Goal: Information Seeking & Learning: Learn about a topic

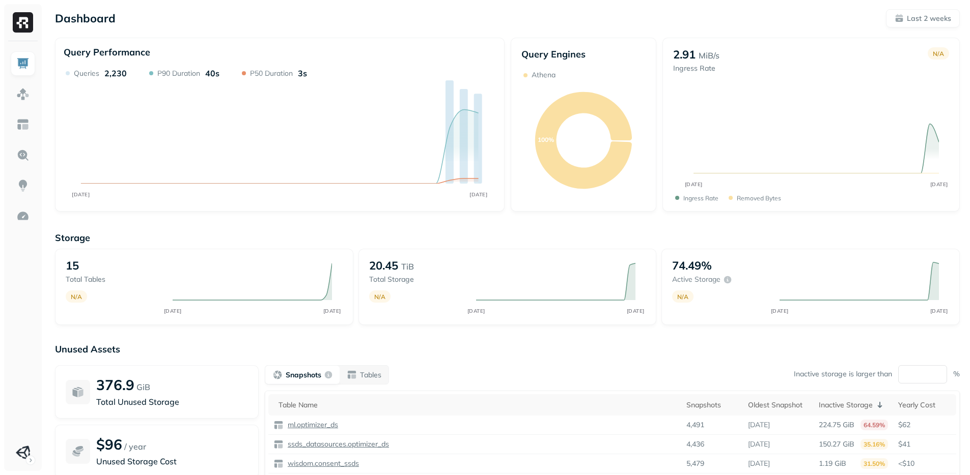
click at [476, 321] on div "20.45 TiB Total storage N/A AUG 14 AUG 28" at bounding box center [507, 287] width 298 height 76
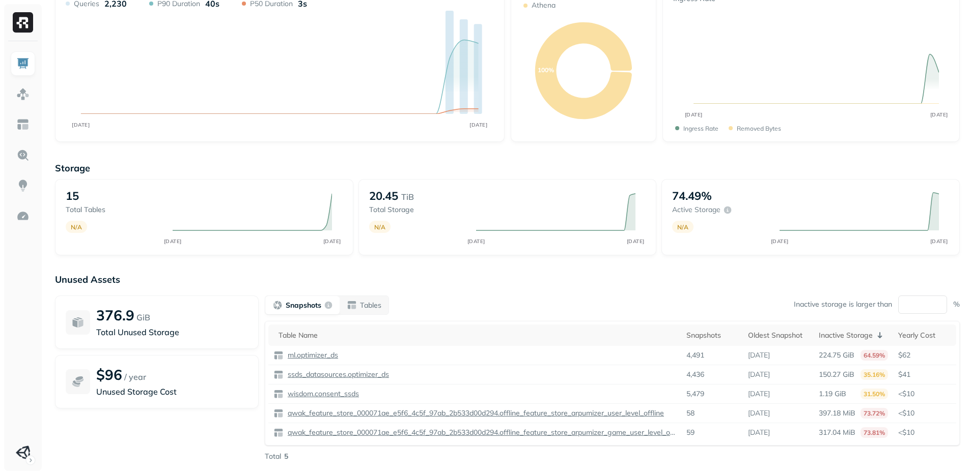
scroll to position [76, 0]
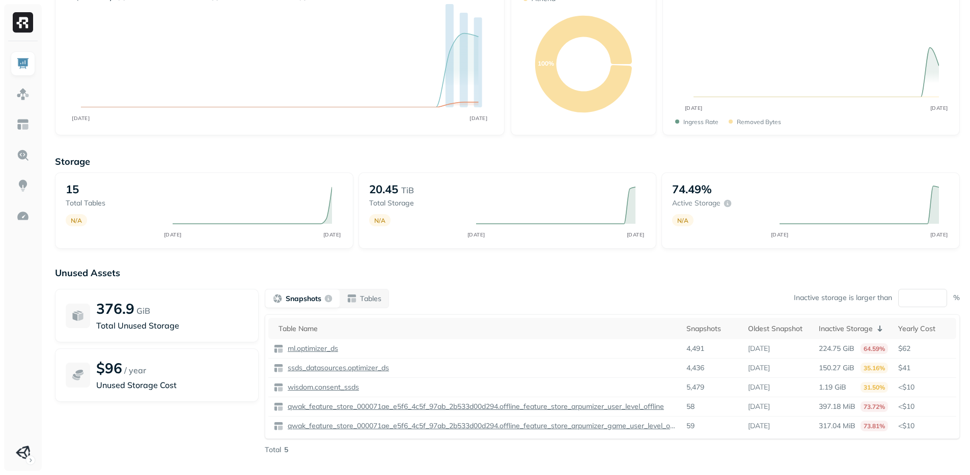
click at [196, 442] on div "376.9 GiB Total Unused Storage $96 / year Unused Storage Cost" at bounding box center [157, 372] width 204 height 166
click at [196, 441] on div "376.9 GiB Total Unused Storage $96 / year Unused Storage Cost" at bounding box center [157, 372] width 204 height 166
click at [196, 440] on div "376.9 GiB Total Unused Storage $96 / year Unused Storage Cost" at bounding box center [157, 372] width 204 height 166
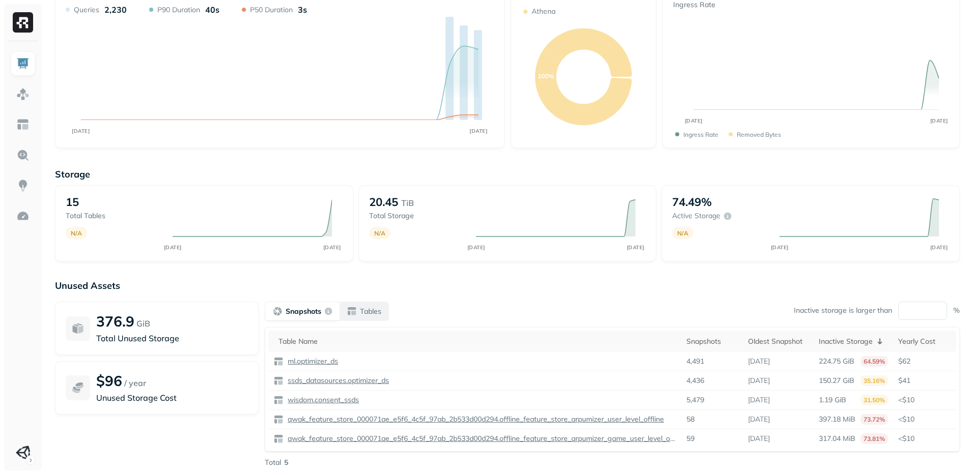
click at [382, 312] on button "Tables" at bounding box center [363, 311] width 49 height 18
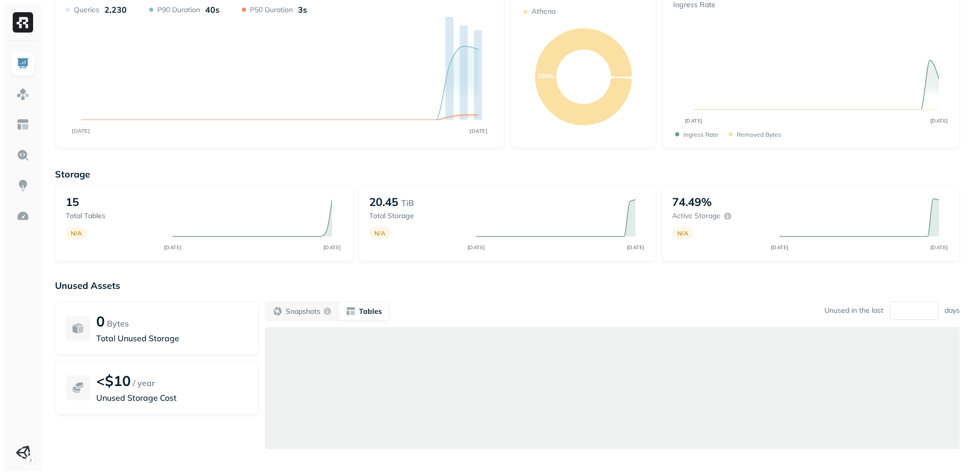
scroll to position [91, 0]
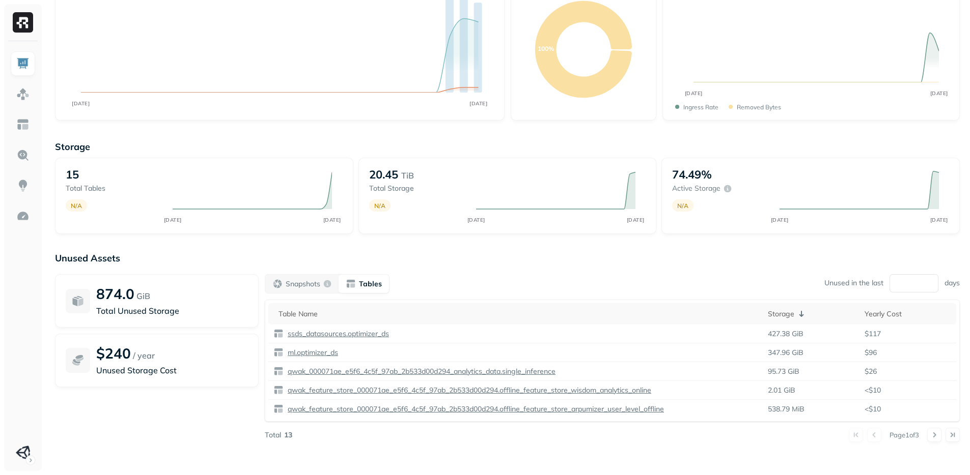
click at [458, 252] on p "Unused Assets" at bounding box center [507, 258] width 904 height 12
click at [307, 277] on button "Snapshots" at bounding box center [301, 284] width 73 height 18
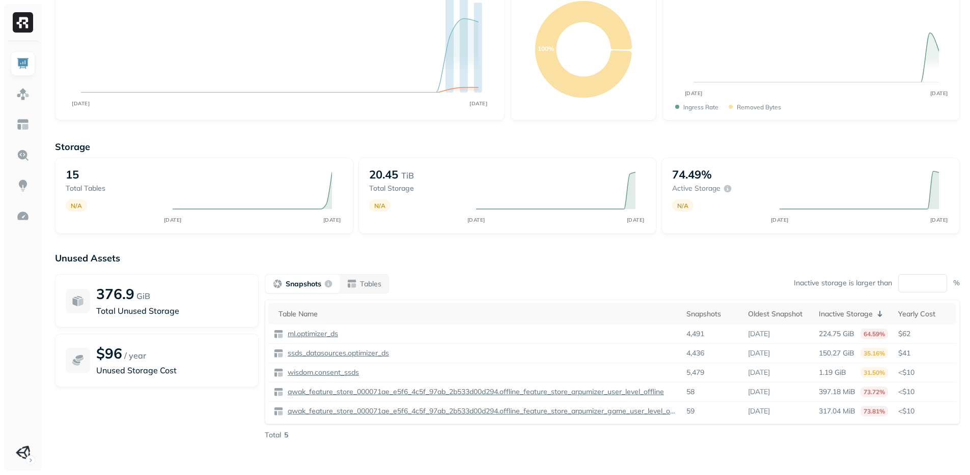
click at [219, 407] on div "376.9 GiB Total Unused Storage $96 / year Unused Storage Cost" at bounding box center [157, 357] width 204 height 166
click at [919, 290] on input "**" at bounding box center [922, 283] width 49 height 18
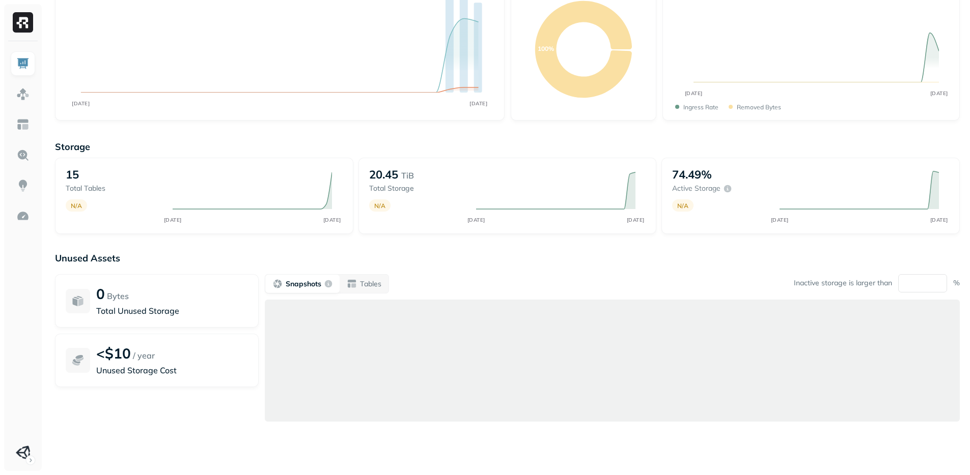
type input "*"
click at [633, 263] on p "Unused Assets" at bounding box center [507, 258] width 904 height 12
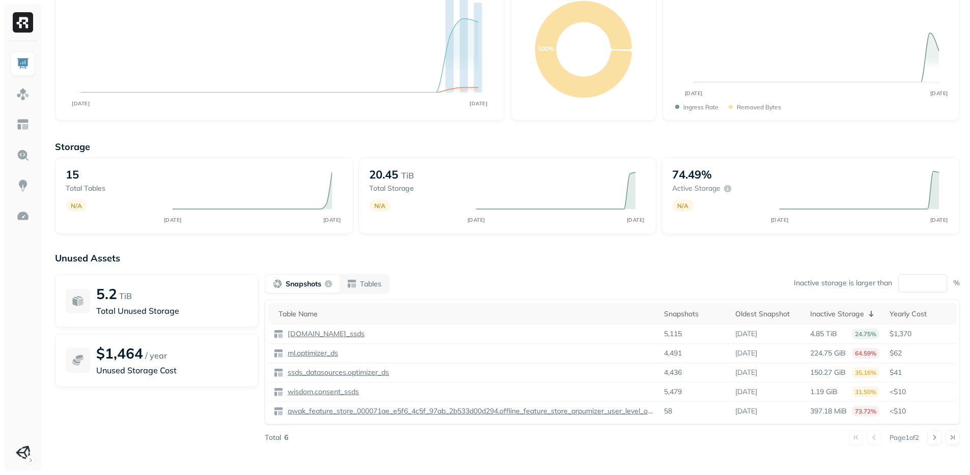
click at [557, 263] on p "Unused Assets" at bounding box center [507, 258] width 904 height 12
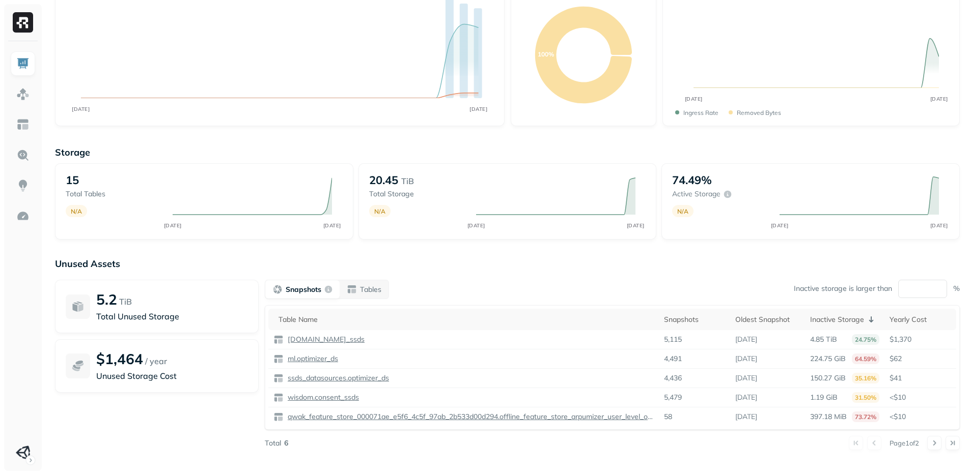
click at [506, 274] on div "Unused Assets 5.2 TiB Total Unused Storage $1,464 / year Unused Storage Cost Sn…" at bounding box center [507, 360] width 904 height 204
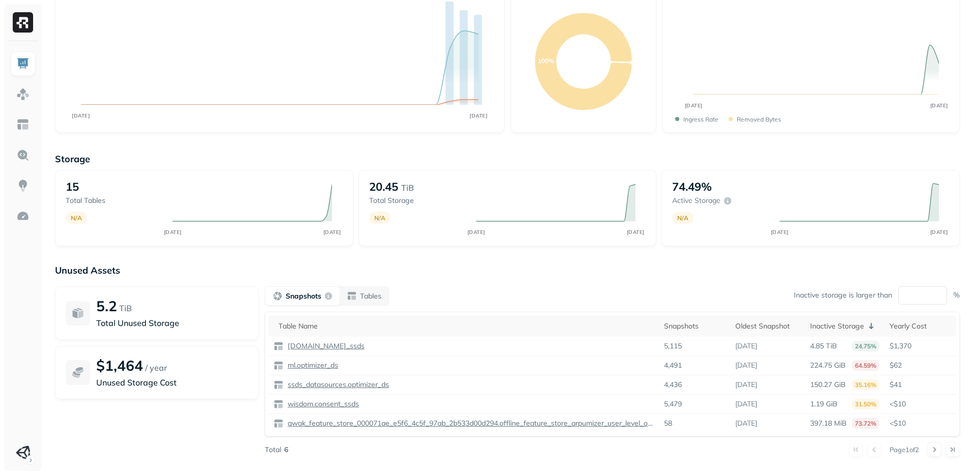
scroll to position [7, 0]
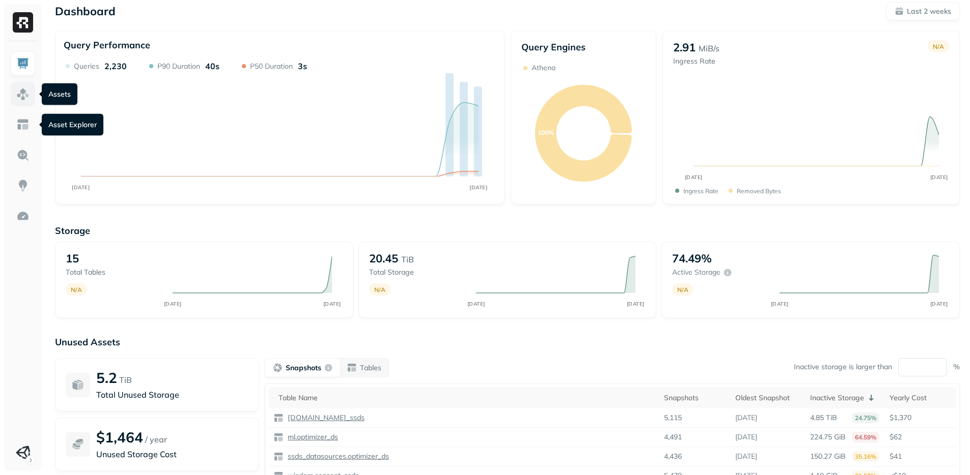
click at [24, 102] on link at bounding box center [23, 94] width 24 height 24
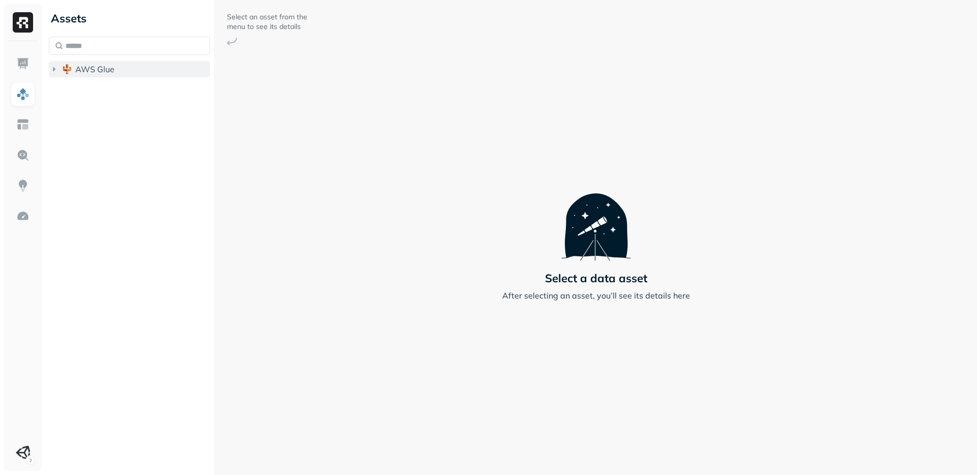
click at [71, 69] on img "button" at bounding box center [67, 69] width 10 height 10
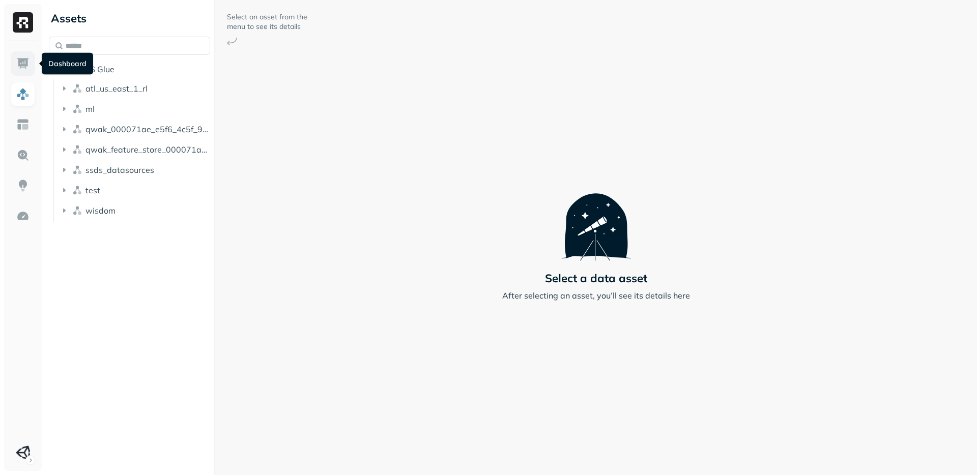
click at [18, 60] on img at bounding box center [22, 63] width 13 height 13
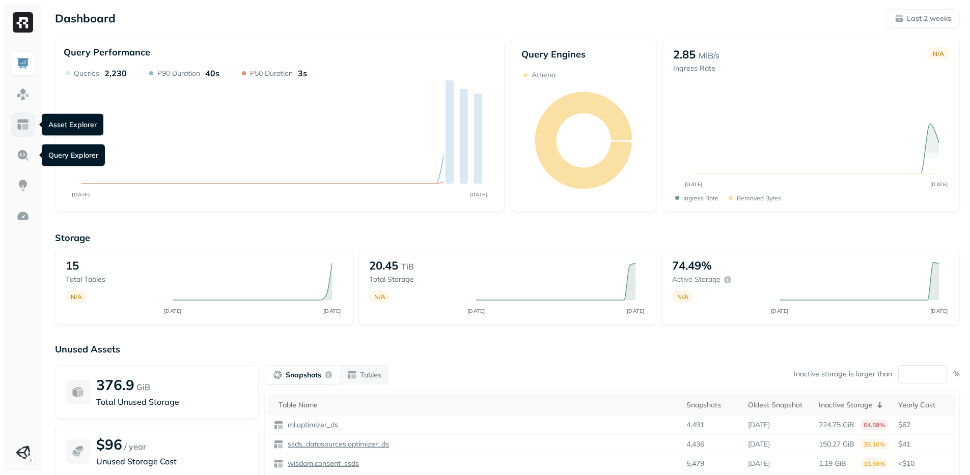
click at [22, 128] on img at bounding box center [22, 124] width 13 height 13
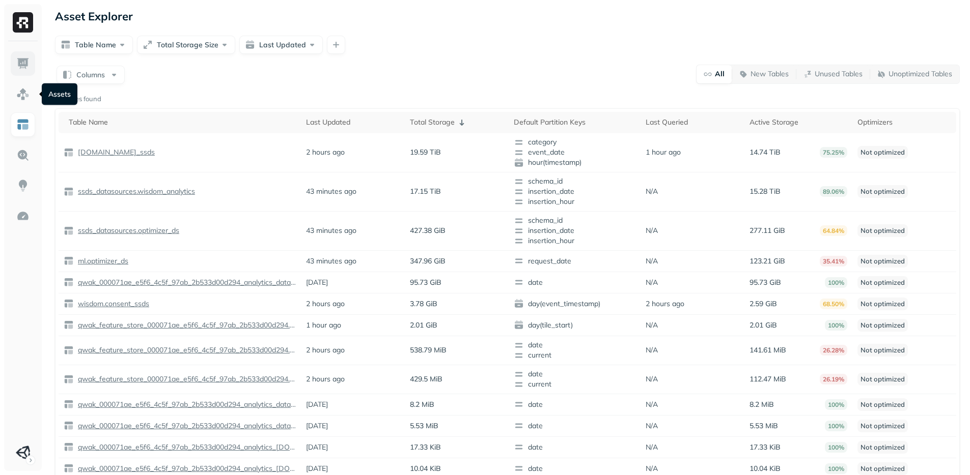
click at [20, 70] on img at bounding box center [22, 63] width 13 height 13
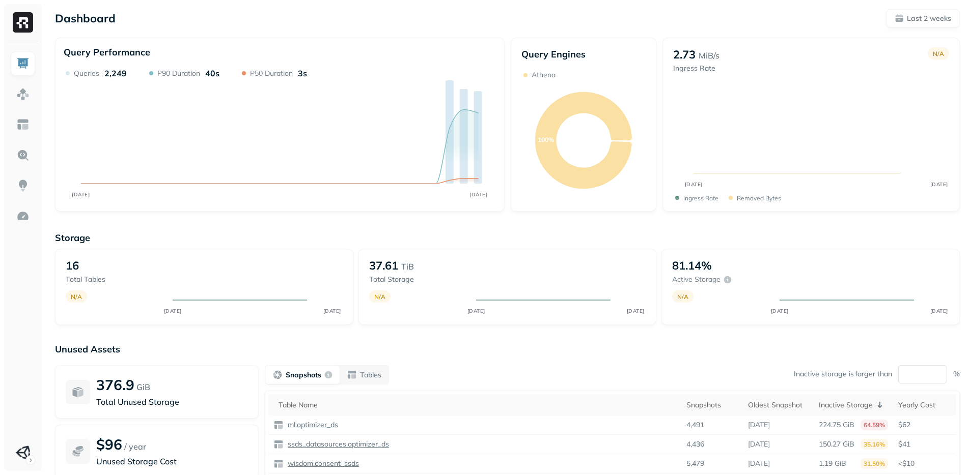
click at [379, 248] on div "Storage 16 Total tables N/A AUG 14 AUG 28 37.61 TiB Total storage N/A AUG 14 AU…" at bounding box center [507, 278] width 904 height 93
click at [23, 128] on img at bounding box center [22, 124] width 13 height 13
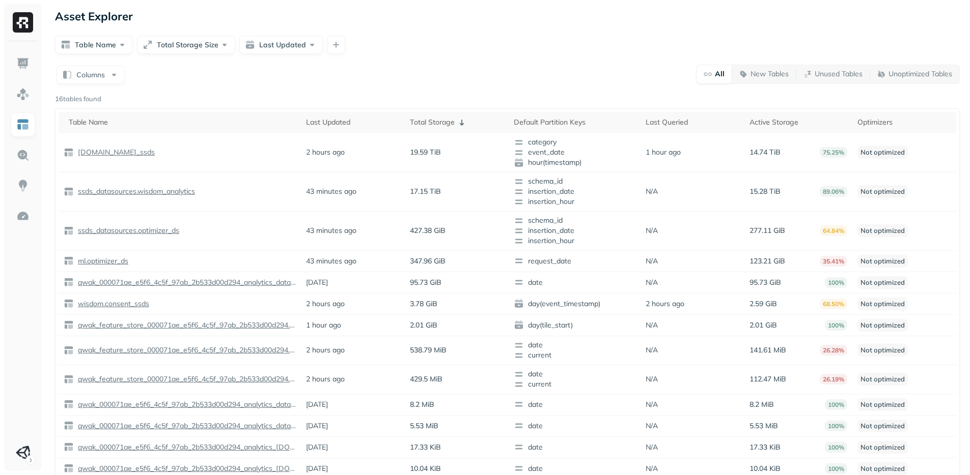
click at [307, 91] on div "Columns All New Tables Unused Tables Unoptimized Tables 16 tables found Table N…" at bounding box center [507, 317] width 904 height 506
click at [450, 83] on div "Columns All New Tables Unused Tables Unoptimized Tables" at bounding box center [507, 74] width 904 height 20
click at [496, 88] on div "Columns All New Tables Unused Tables Unoptimized Tables 16 tables found Table N…" at bounding box center [507, 317] width 904 height 506
click at [397, 40] on div "Table Name Total Storage Size Last Updated" at bounding box center [507, 45] width 904 height 18
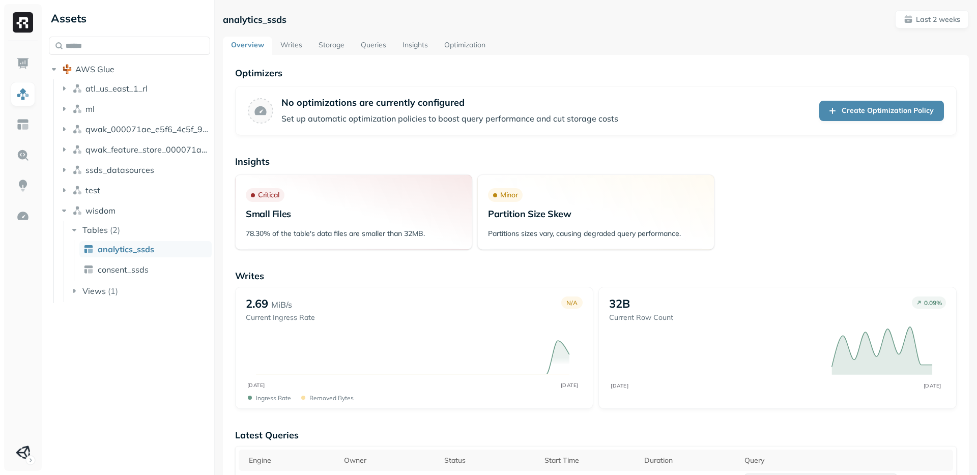
click at [339, 42] on link "Storage" at bounding box center [331, 46] width 42 height 18
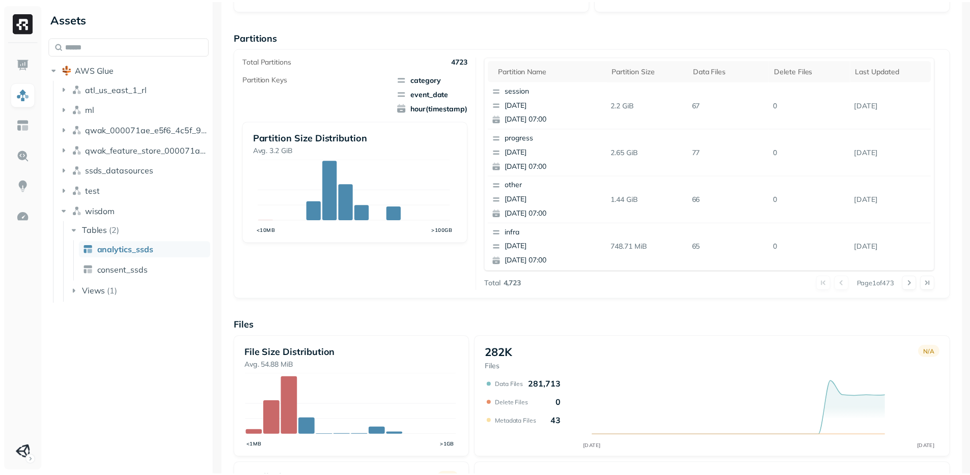
scroll to position [303, 0]
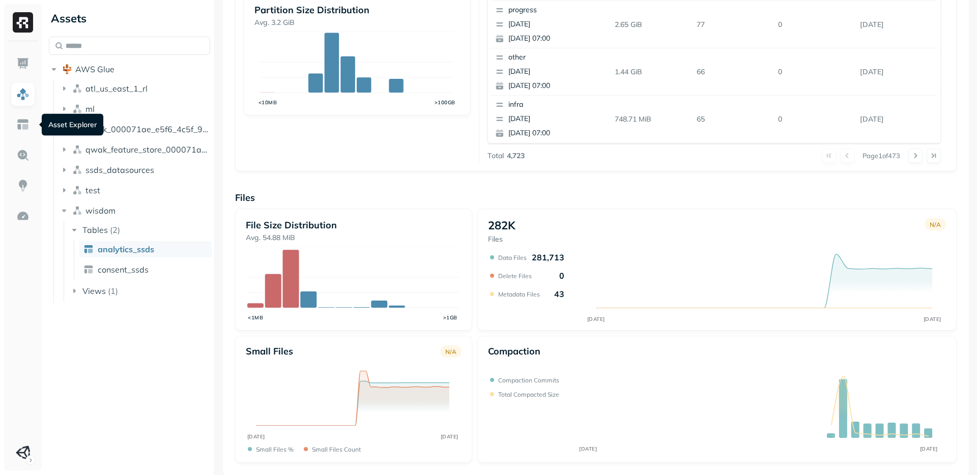
click at [461, 348] on div "Small files N/A AUG 14 AUG 28 Small files % Small files count" at bounding box center [353, 399] width 237 height 127
click at [19, 58] on img at bounding box center [22, 63] width 13 height 13
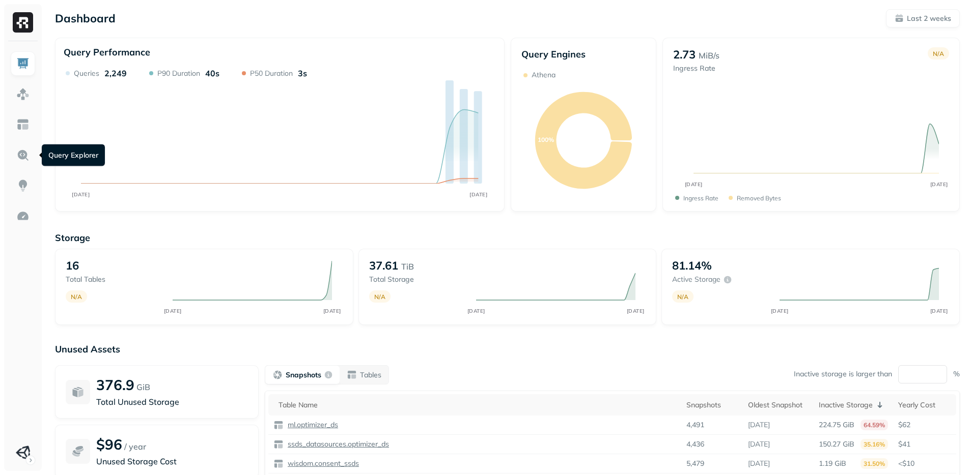
drag, startPoint x: 41, startPoint y: 130, endPoint x: 35, endPoint y: 128, distance: 6.4
click at [41, 130] on div at bounding box center [23, 256] width 38 height 430
click at [31, 125] on link at bounding box center [23, 124] width 24 height 24
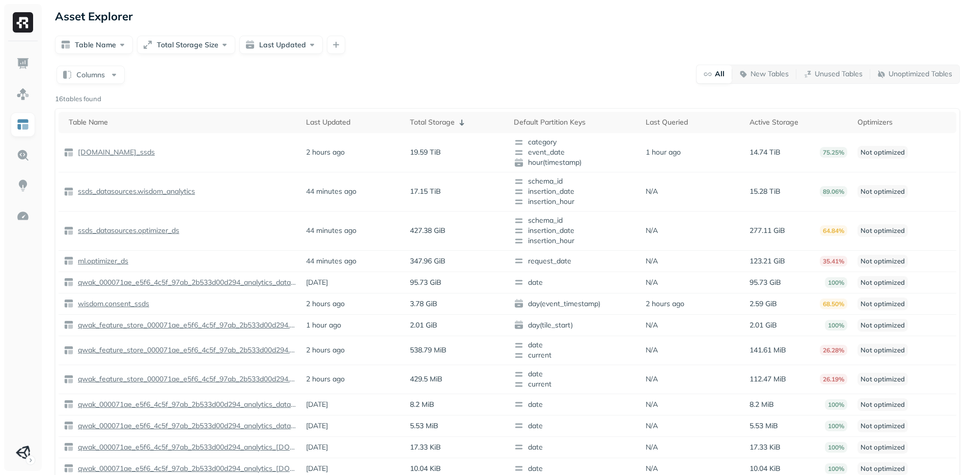
click at [104, 91] on div "Columns All New Tables Unused Tables Unoptimized Tables 16 tables found Table N…" at bounding box center [507, 317] width 904 height 506
click at [106, 79] on button "Columns" at bounding box center [90, 75] width 68 height 18
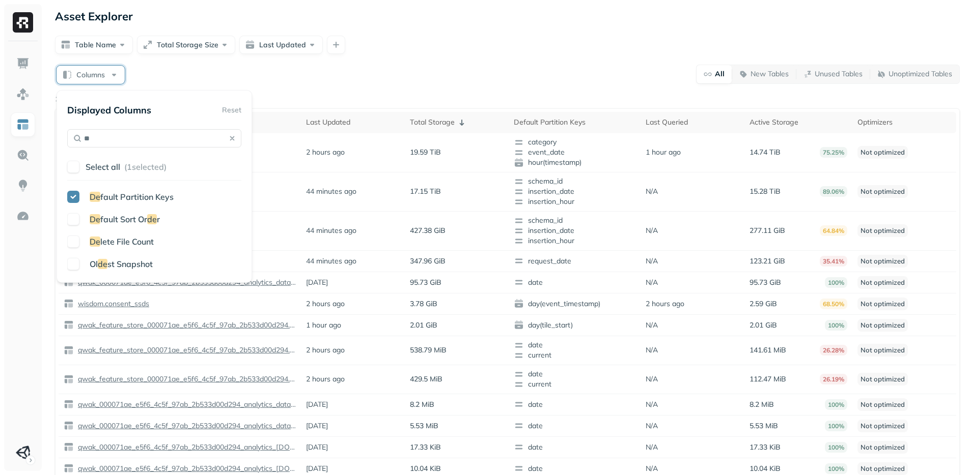
type input "**"
click at [72, 245] on button "button" at bounding box center [73, 242] width 12 height 12
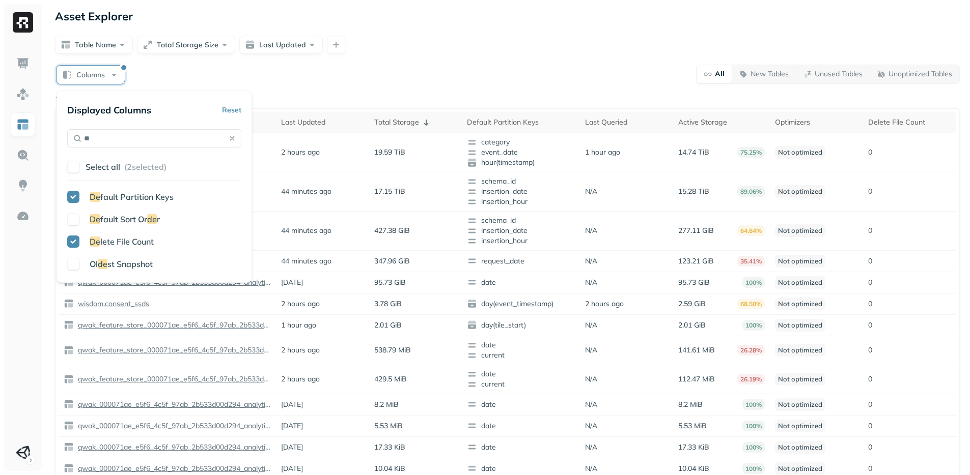
click at [75, 220] on button "button" at bounding box center [73, 219] width 12 height 12
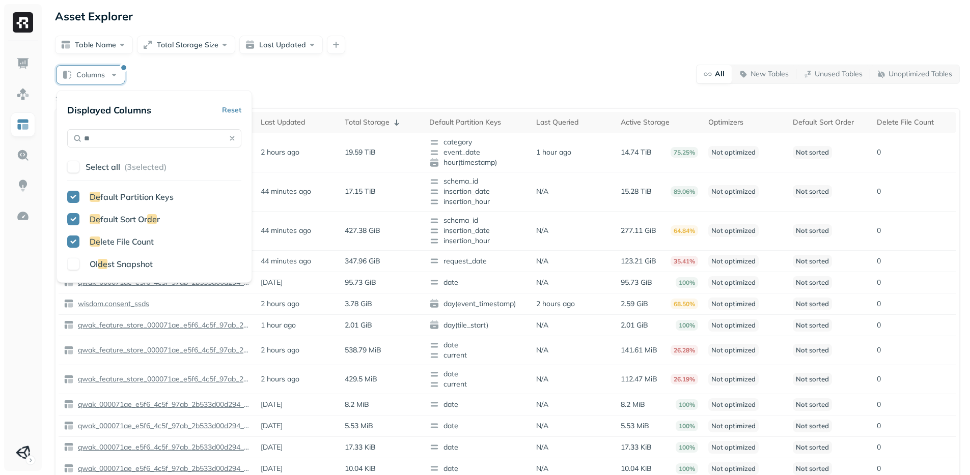
click at [75, 220] on button "button" at bounding box center [73, 219] width 12 height 12
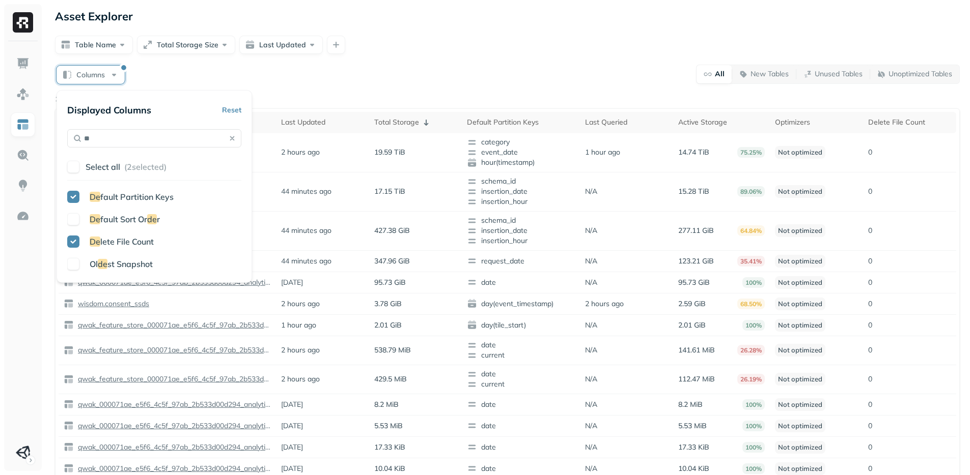
click at [226, 140] on button at bounding box center [232, 138] width 14 height 14
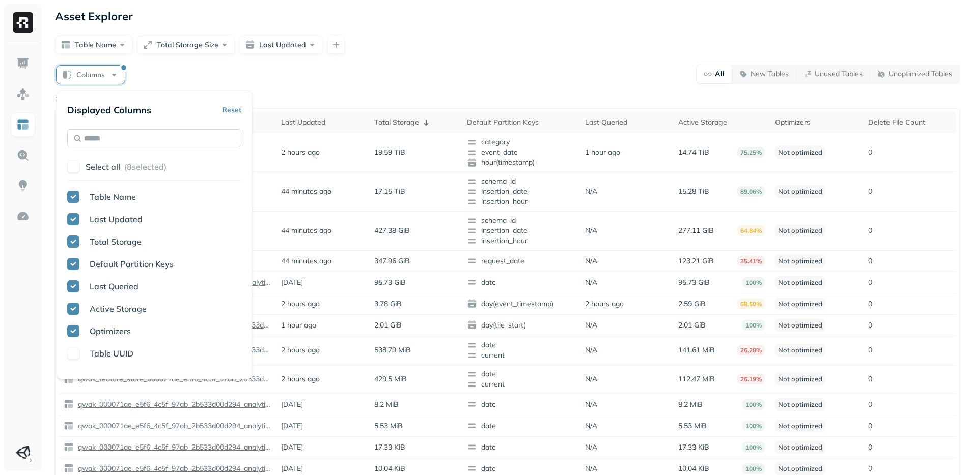
click at [231, 138] on input "text" at bounding box center [154, 138] width 174 height 18
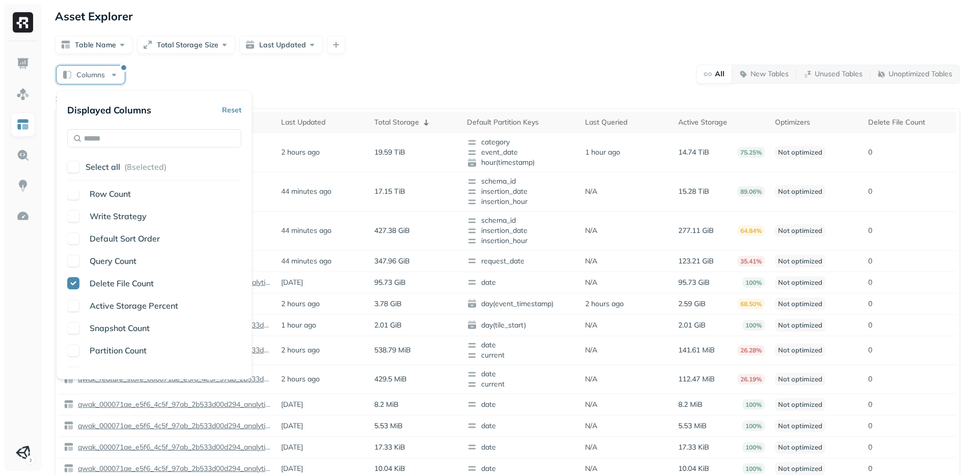
click at [117, 221] on span "Write Strategy" at bounding box center [118, 216] width 57 height 10
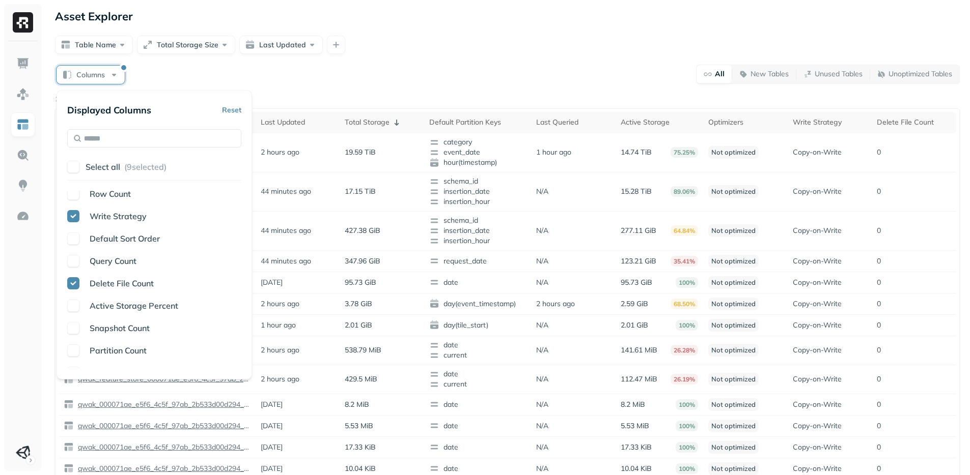
scroll to position [220, 0]
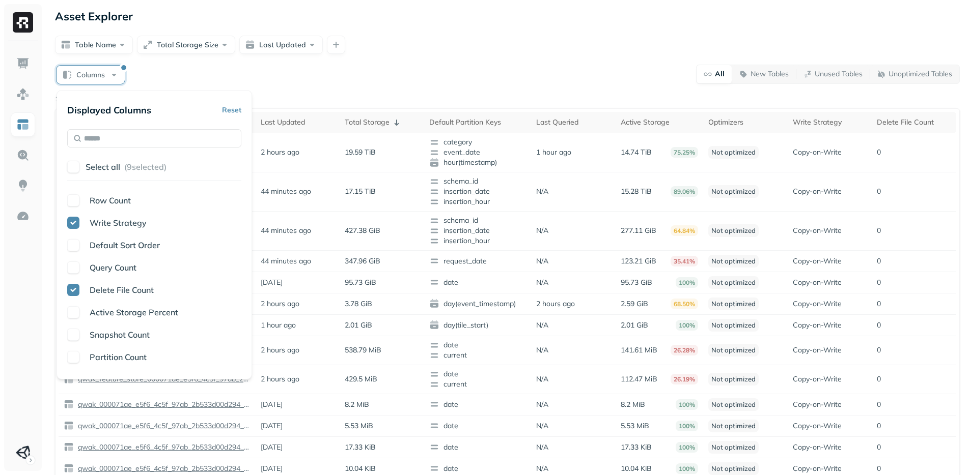
click at [107, 265] on span "Query Count" at bounding box center [113, 268] width 47 height 10
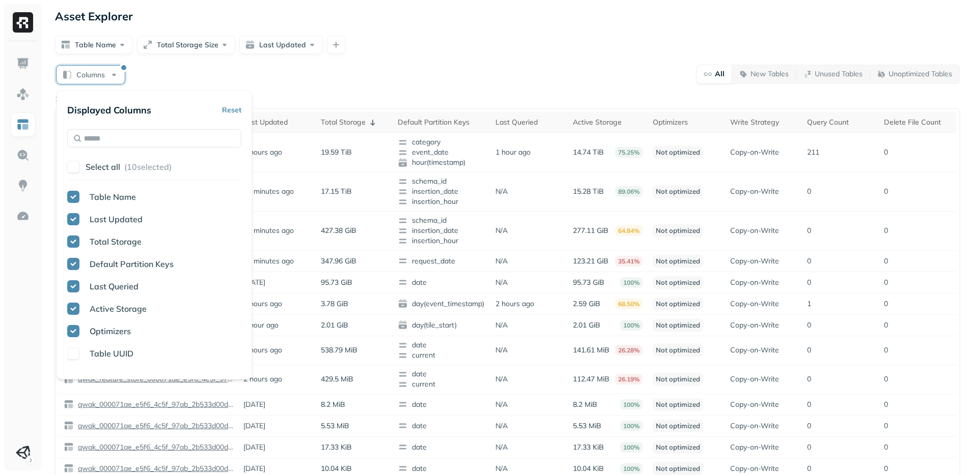
scroll to position [262, 0]
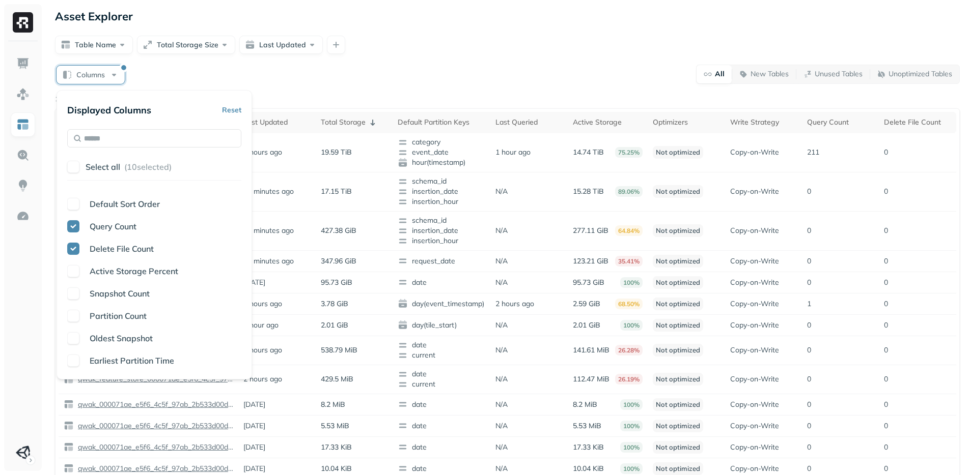
click at [128, 344] on p "Oldest Snapshot" at bounding box center [121, 338] width 63 height 12
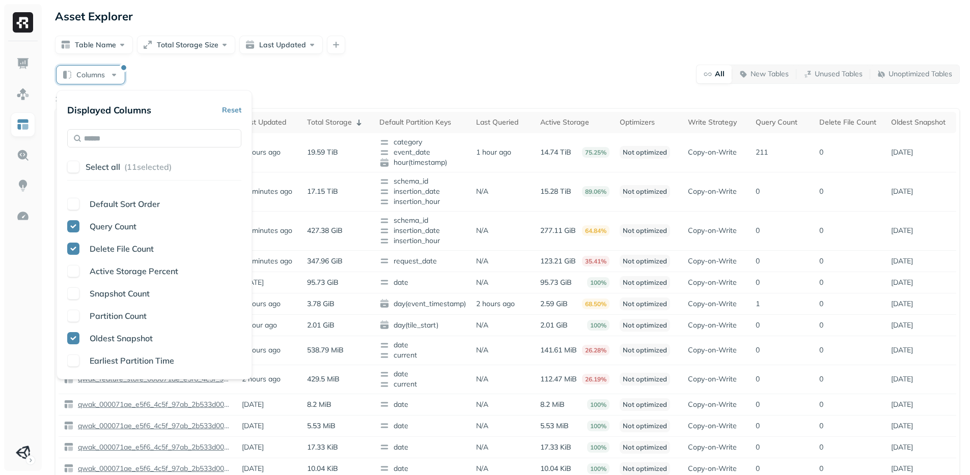
click at [128, 344] on p "Oldest Snapshot" at bounding box center [121, 338] width 63 height 12
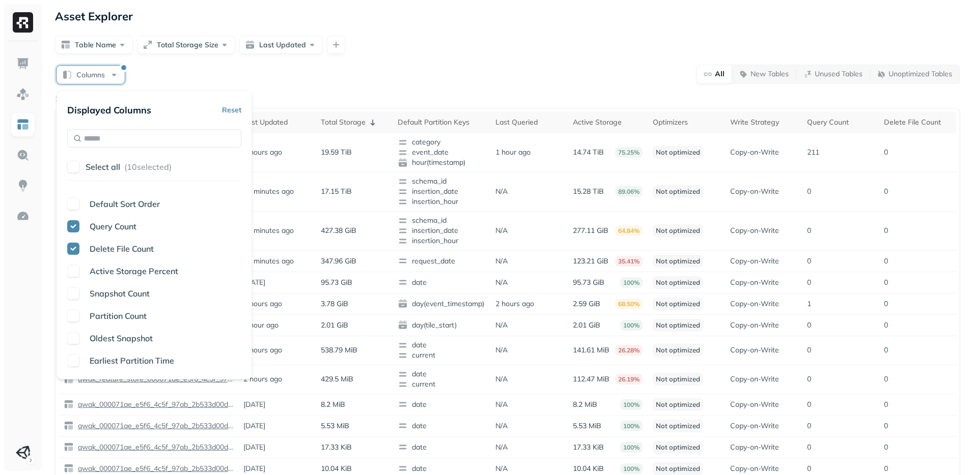
click at [128, 344] on p "Oldest Snapshot" at bounding box center [121, 338] width 63 height 12
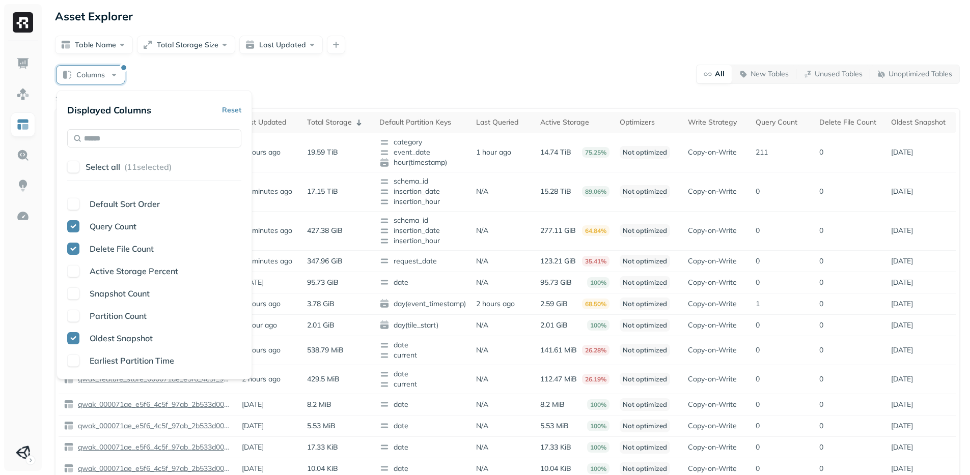
click at [128, 344] on p "Oldest Snapshot" at bounding box center [121, 338] width 63 height 12
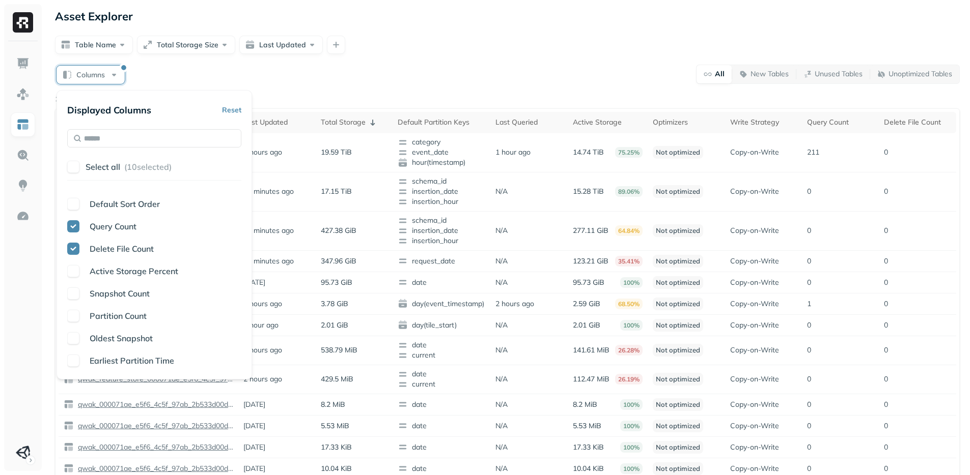
click at [108, 360] on span "Earliest Partition Time" at bounding box center [132, 361] width 84 height 10
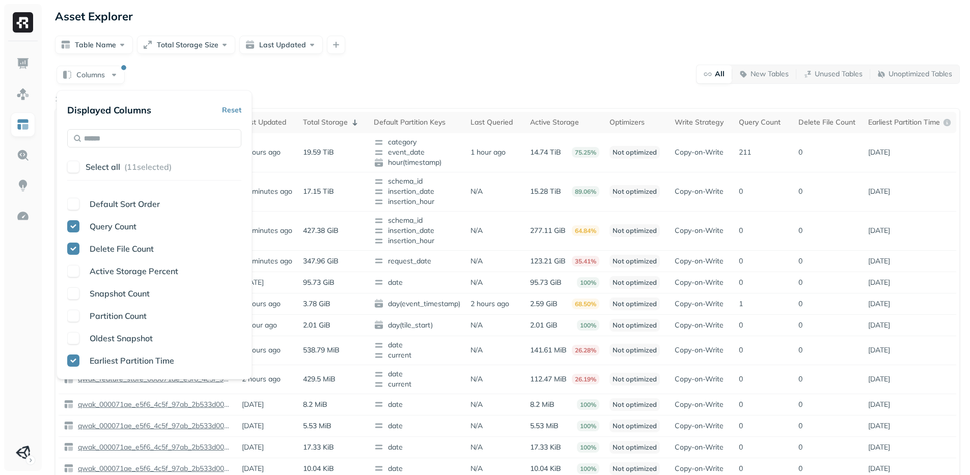
click at [545, 76] on div "Columns All New Tables Unused Tables Unoptimized Tables" at bounding box center [507, 74] width 904 height 20
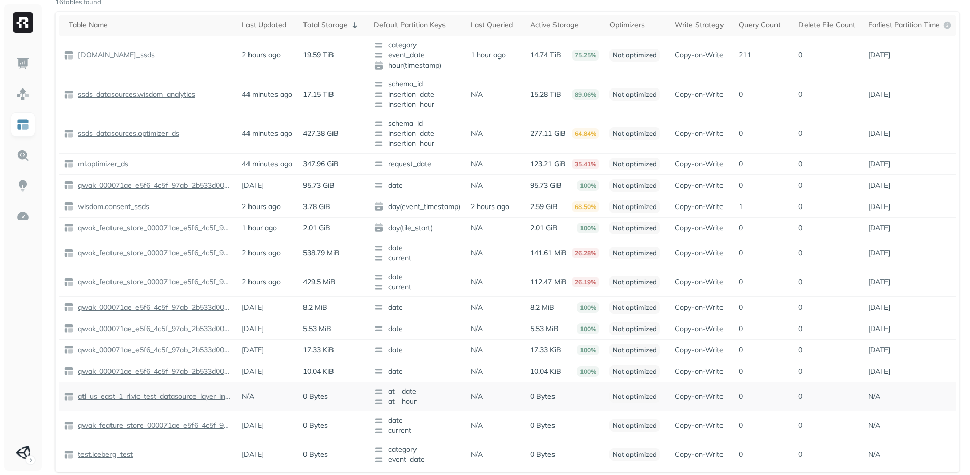
scroll to position [84, 0]
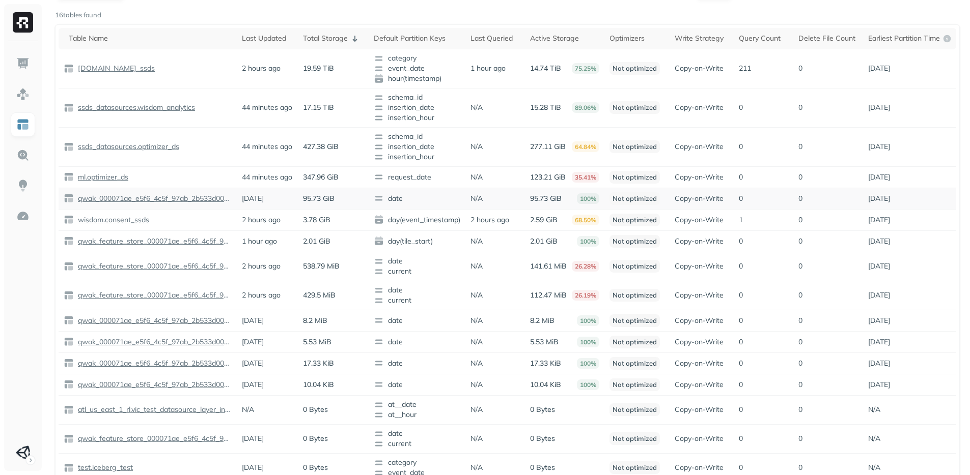
click at [323, 204] on p "95.73 GiB" at bounding box center [319, 199] width 32 height 10
click at [366, 206] on td "95.73 GiB" at bounding box center [333, 198] width 71 height 21
drag, startPoint x: 356, startPoint y: 202, endPoint x: 737, endPoint y: 196, distance: 380.7
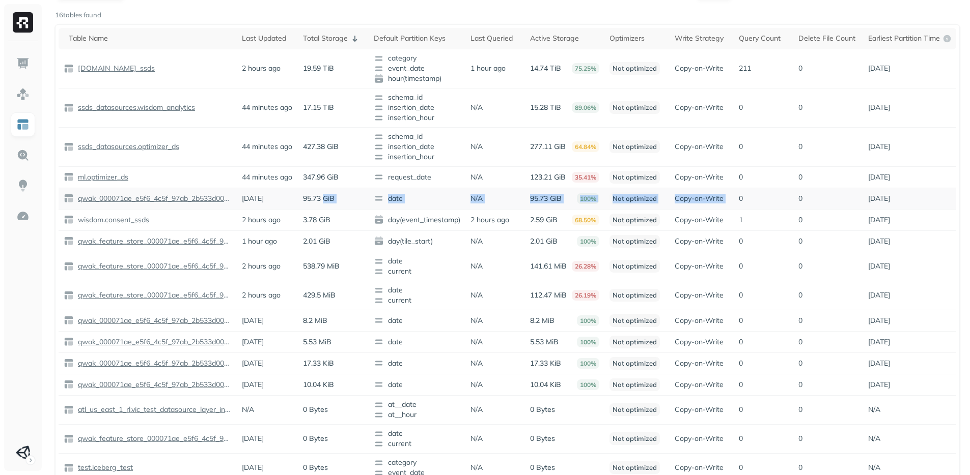
click at [737, 196] on tr "qwak_000071ae_e5f6_4c5f_97ab_2b533d00d294_analytics_data.single_inference 1 mon…" at bounding box center [507, 198] width 897 height 21
click at [737, 196] on td "0" at bounding box center [762, 198] width 59 height 21
drag, startPoint x: 737, startPoint y: 196, endPoint x: 678, endPoint y: 204, distance: 59.5
click at [678, 204] on tr "qwak_000071ae_e5f6_4c5f_97ab_2b533d00d294_analytics_data.single_inference 1 mon…" at bounding box center [507, 198] width 897 height 21
click at [678, 204] on p "Copy-on-Write" at bounding box center [698, 199] width 49 height 10
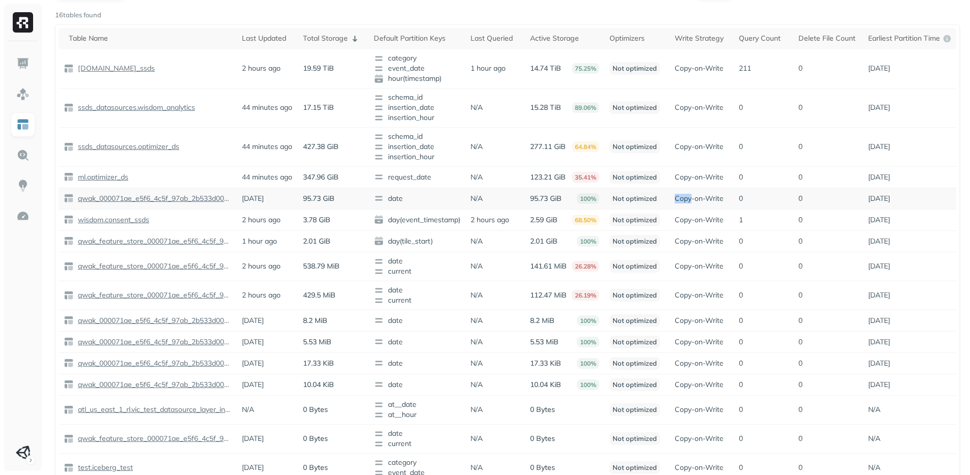
click at [678, 204] on p "Copy-on-Write" at bounding box center [698, 199] width 49 height 10
drag, startPoint x: 678, startPoint y: 204, endPoint x: 718, endPoint y: 203, distance: 40.2
click at [678, 204] on p "Copy-on-Write" at bounding box center [698, 199] width 49 height 10
click at [723, 203] on p "Copy-on-Write" at bounding box center [698, 199] width 49 height 10
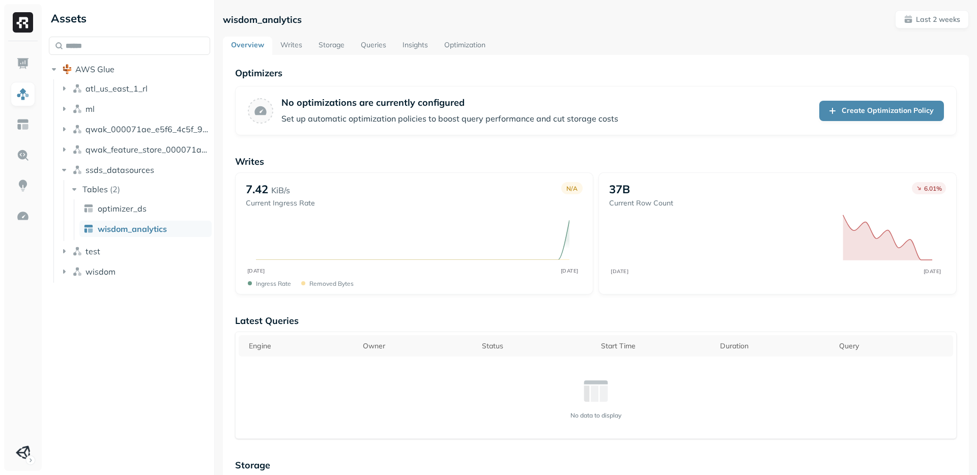
click at [328, 42] on link "Storage" at bounding box center [331, 46] width 42 height 18
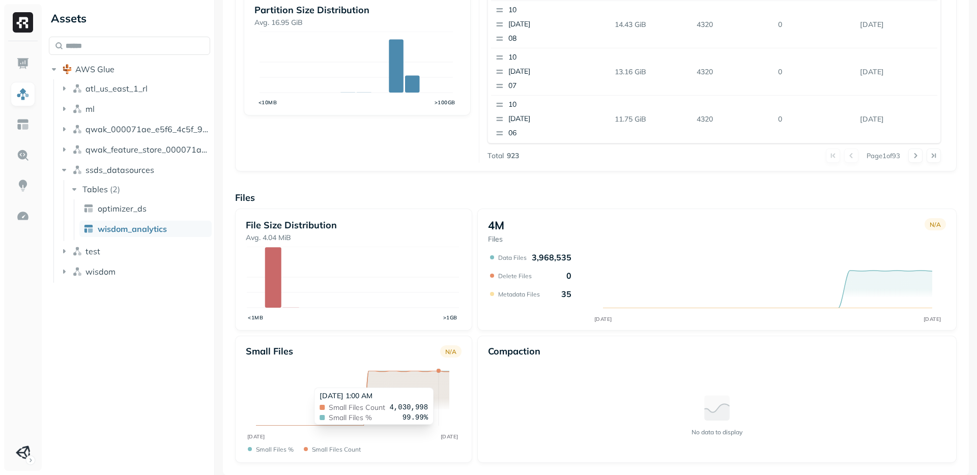
scroll to position [140, 0]
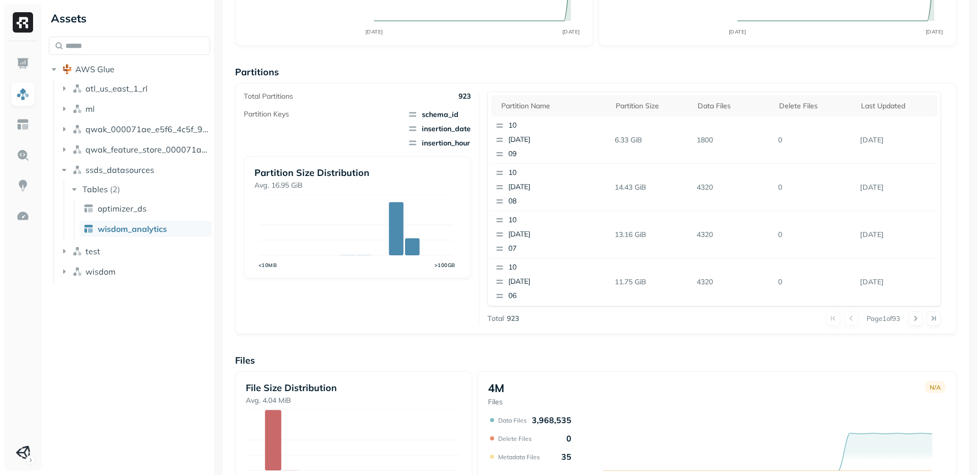
click at [450, 348] on div "Overview 17.15 TiB Total Storage N/A AUG 14 AUG 28 89.06% Active storage N/A AU…" at bounding box center [596, 276] width 722 height 699
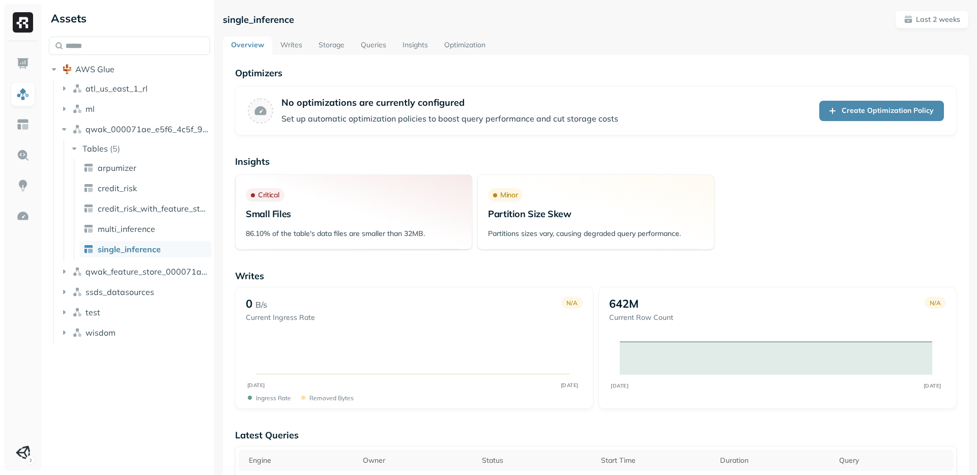
click at [175, 389] on div "Assets AWS Glue atl_us_east_1_rl ml qwak_000071ae_e5f6_4c5f_97ab_2b533d00d294_a…" at bounding box center [129, 237] width 169 height 475
drag, startPoint x: 217, startPoint y: 177, endPoint x: 271, endPoint y: 178, distance: 53.4
click at [301, 177] on div "single_inference Last 2 weeks Overview Writes Storage Queries Insights Optimiza…" at bounding box center [596, 237] width 762 height 475
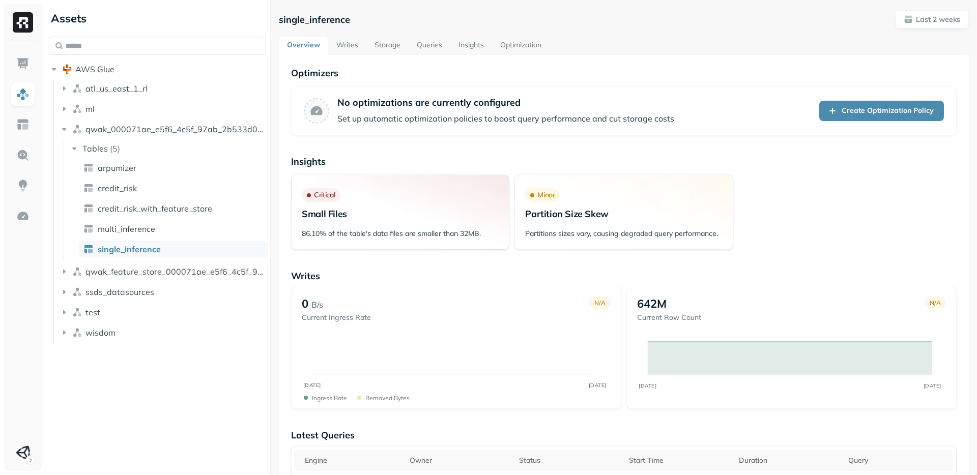
click at [272, 212] on div "Assets AWS Glue atl_us_east_1_rl ml qwak_000071ae_e5f6_4c5f_97ab_2b533d00d294_a…" at bounding box center [511, 237] width 932 height 475
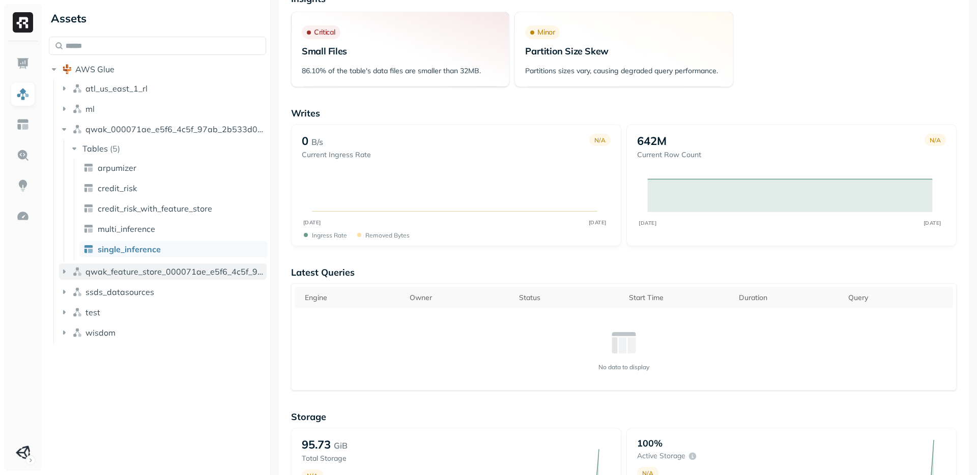
click at [93, 273] on span "qwak_feature_store_000071ae_e5f6_4c5f_97ab_2b533d00d294" at bounding box center [176, 272] width 181 height 10
click at [84, 285] on button "Tables ( 4 )" at bounding box center [168, 291] width 198 height 16
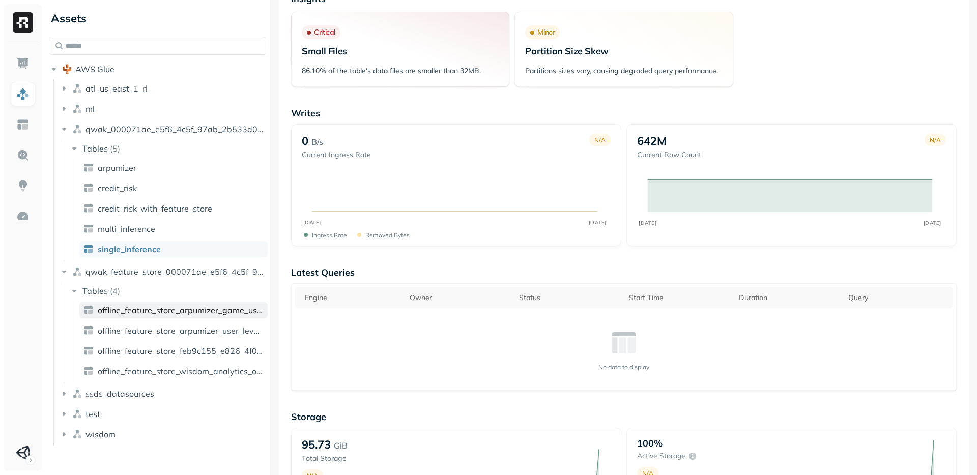
click at [153, 318] on link "offline_feature_store_arpumizer_game_user_level_offline" at bounding box center [173, 310] width 188 height 16
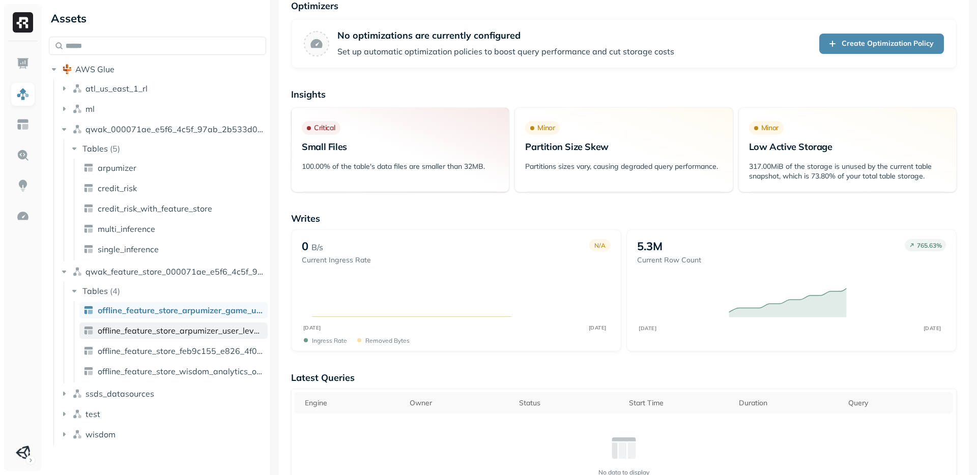
click at [163, 332] on span "offline_feature_store_arpumizer_user_level_offline" at bounding box center [181, 331] width 166 height 10
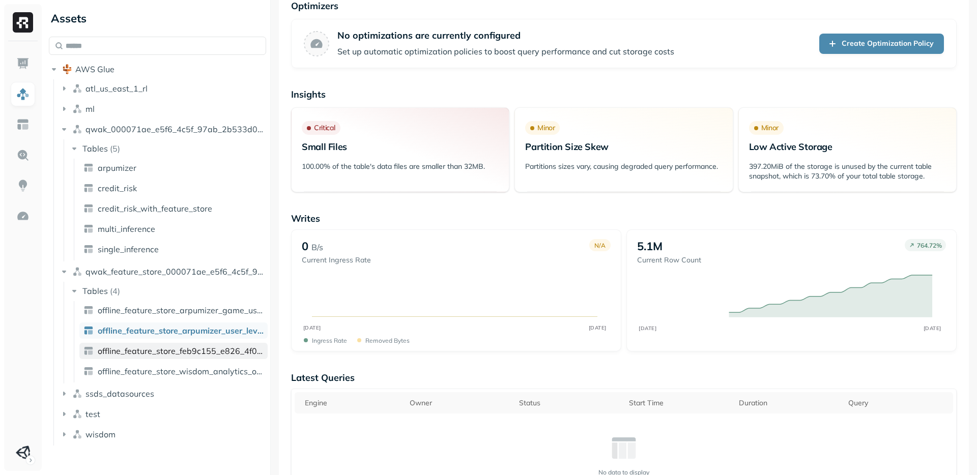
click at [164, 351] on span "offline_feature_store_feb9c155_e826_4f02_99d4_eda7a30b2272_interval_data" at bounding box center [181, 351] width 166 height 10
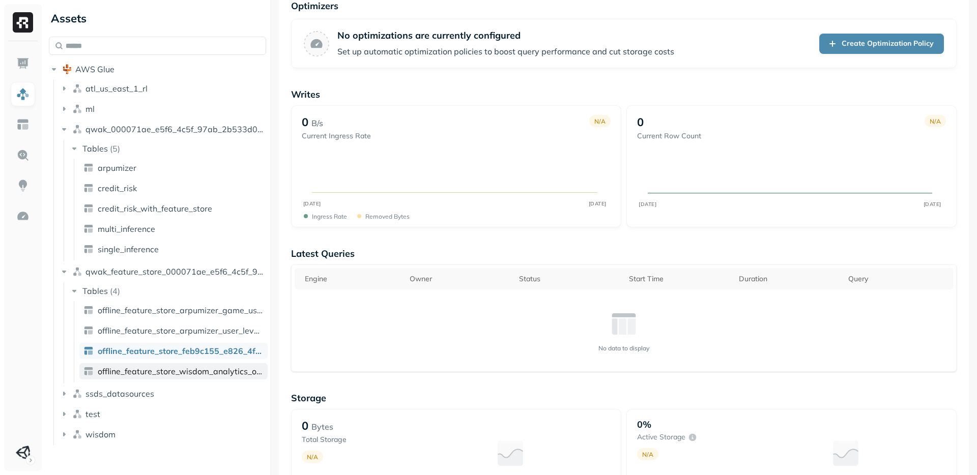
click at [195, 376] on span "offline_feature_store_wisdom_analytics_online" at bounding box center [181, 371] width 166 height 10
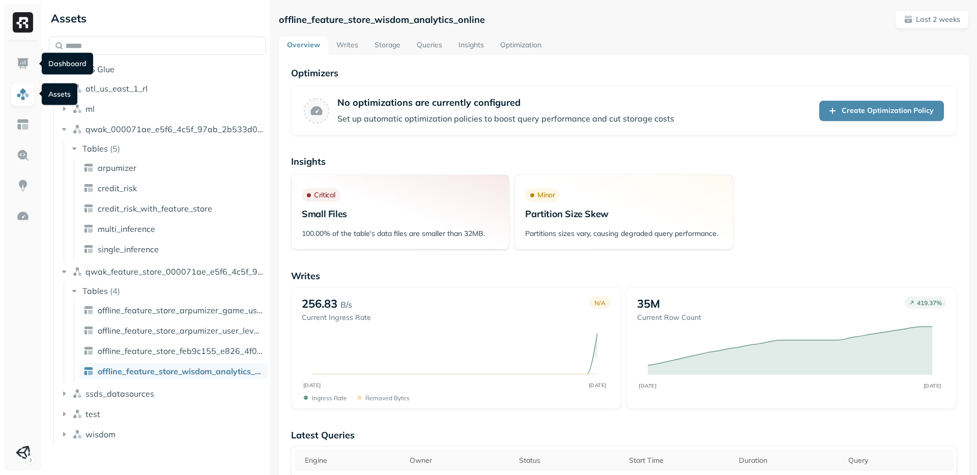
click at [10, 62] on ul at bounding box center [22, 258] width 25 height 414
click at [15, 61] on link at bounding box center [23, 63] width 24 height 24
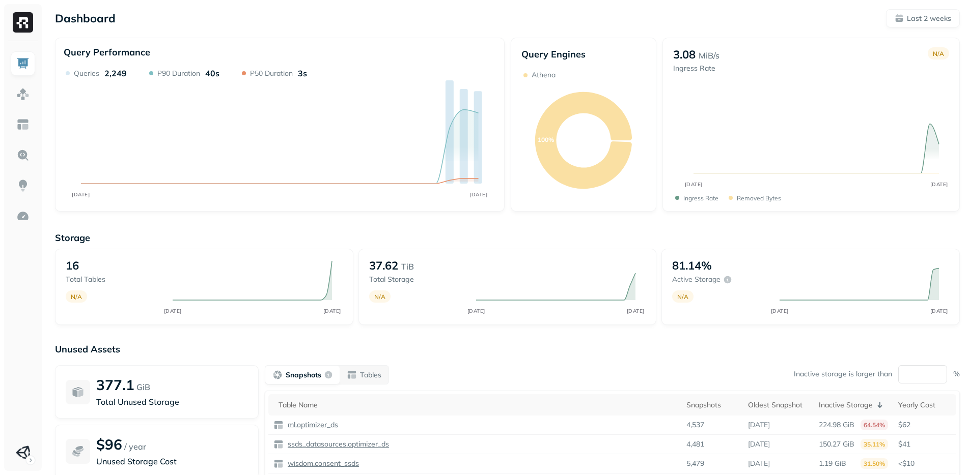
click at [575, 362] on div "Unused Assets 377.1 GiB Total Unused Storage $96 / year Unused Storage Cost Sna…" at bounding box center [507, 446] width 904 height 204
click at [29, 125] on img at bounding box center [22, 124] width 13 height 13
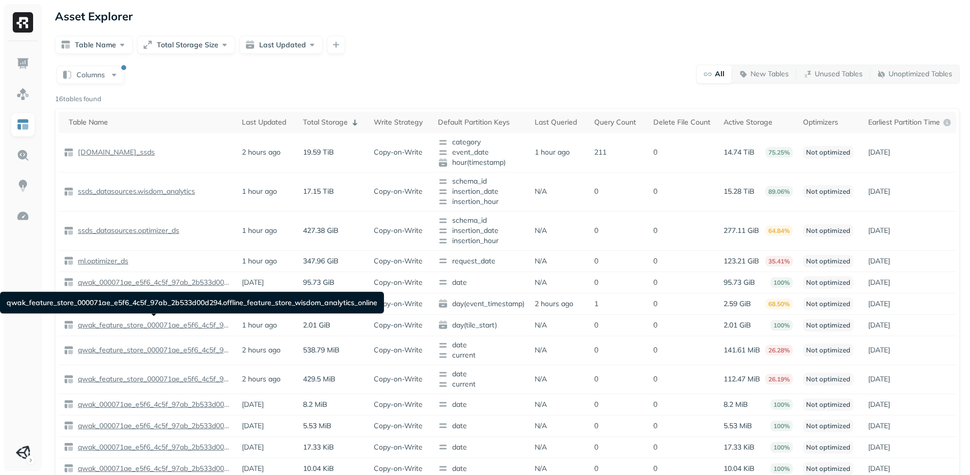
click at [191, 304] on div "qwak_feature_store_000071ae_e5f6_4c5f_97ab_2b533d00d294.offline_feature_store_w…" at bounding box center [192, 303] width 384 height 22
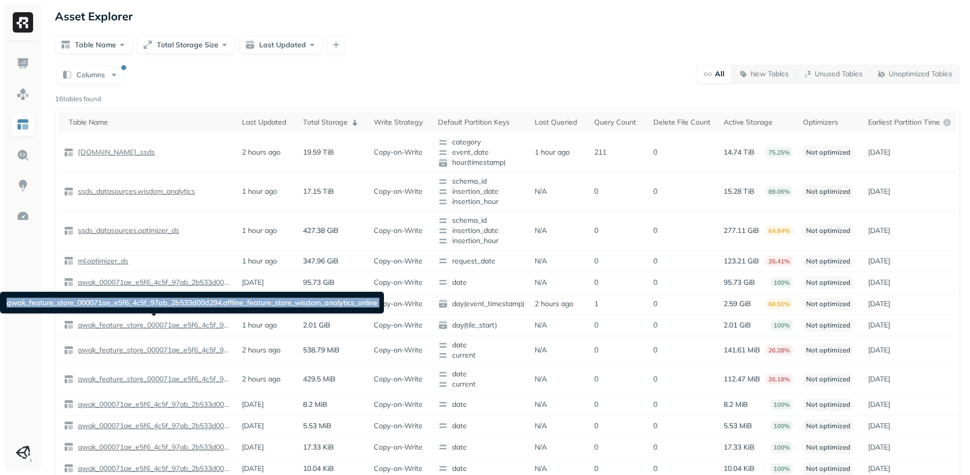
click at [191, 304] on div "qwak_feature_store_000071ae_e5f6_4c5f_97ab_2b533d00d294.offline_feature_store_w…" at bounding box center [192, 303] width 384 height 22
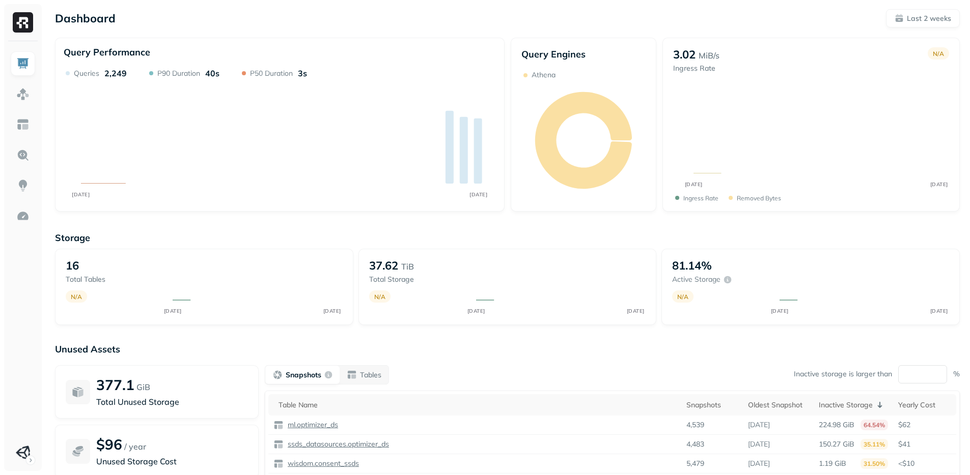
click at [27, 202] on ul at bounding box center [22, 258] width 25 height 414
click at [25, 208] on link at bounding box center [23, 216] width 24 height 24
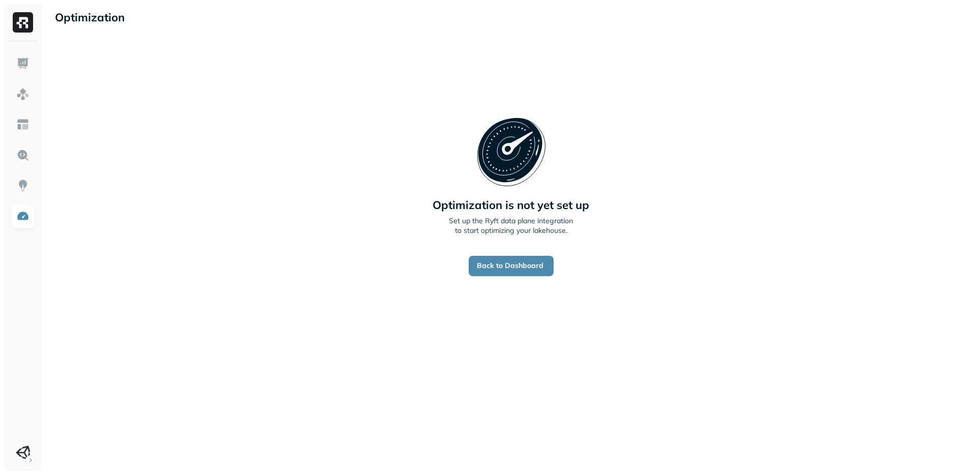
click at [40, 221] on div at bounding box center [23, 256] width 38 height 430
click at [33, 221] on link at bounding box center [23, 216] width 24 height 24
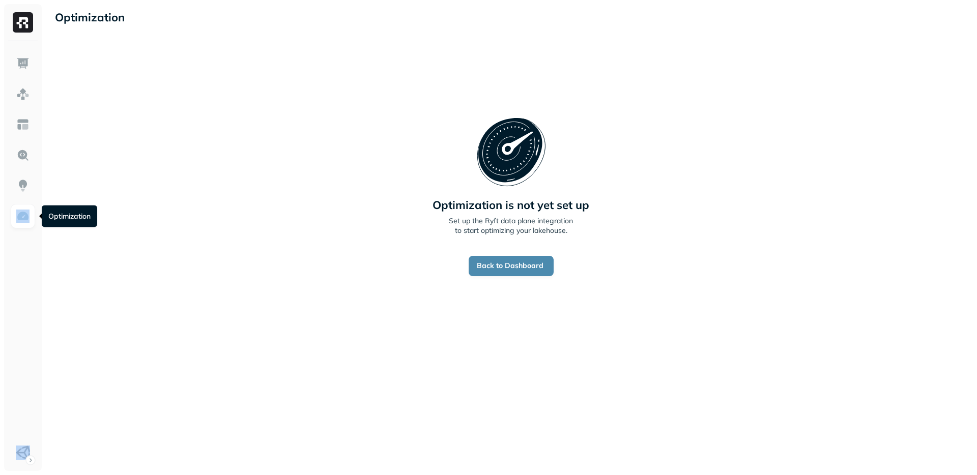
click at [33, 221] on link at bounding box center [23, 216] width 24 height 24
drag, startPoint x: 119, startPoint y: 215, endPoint x: 101, endPoint y: 268, distance: 56.0
click at [122, 215] on div "Optimization is not yet set up Set up the Ryft data plane integration to start …" at bounding box center [511, 196] width 912 height 303
click at [35, 455] on html "Optimization New Policy Optimization is not yet set up Set up the Ryft data pla…" at bounding box center [488, 237] width 977 height 475
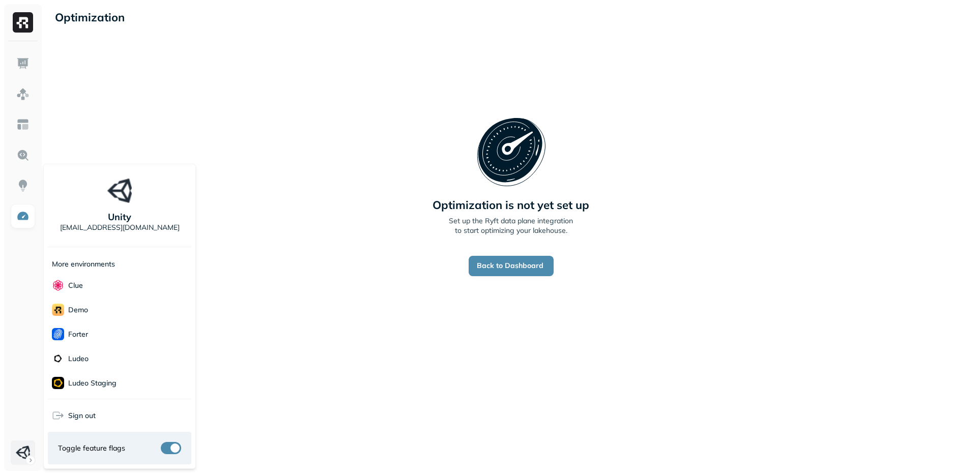
click at [19, 462] on html "Optimization New Policy Optimization is not yet set up Set up the Ryft data pla…" at bounding box center [488, 237] width 977 height 475
click at [99, 314] on div "demo" at bounding box center [120, 310] width 144 height 24
